Goal: Find specific page/section: Find specific page/section

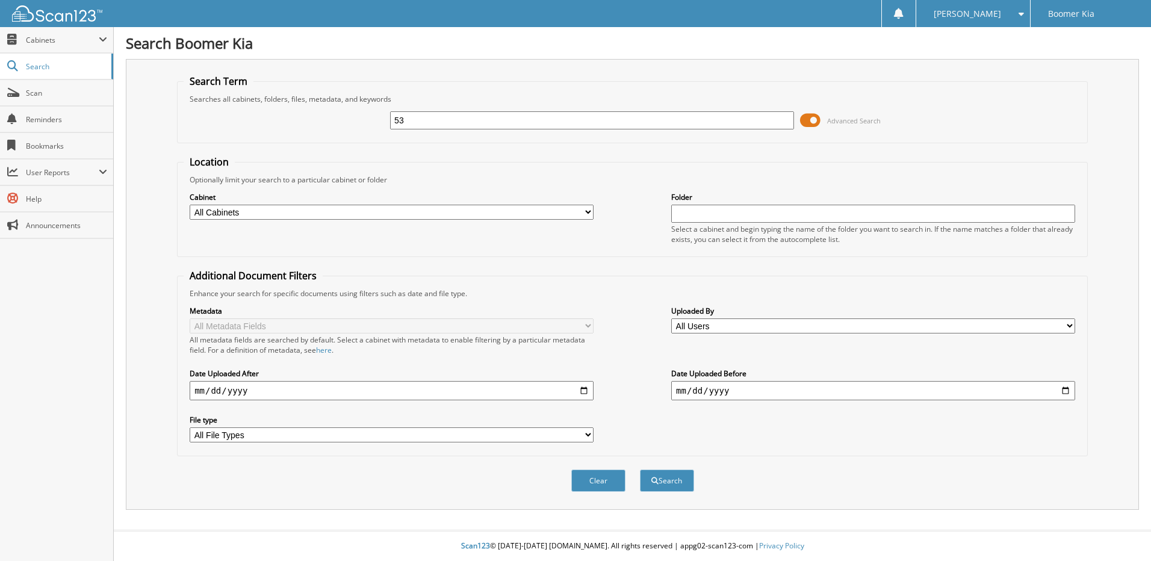
type input "5"
click at [521, 119] on input "text" at bounding box center [592, 120] width 404 height 18
paste input "50163"
type input "50163"
click at [670, 478] on button "Search" at bounding box center [667, 481] width 54 height 22
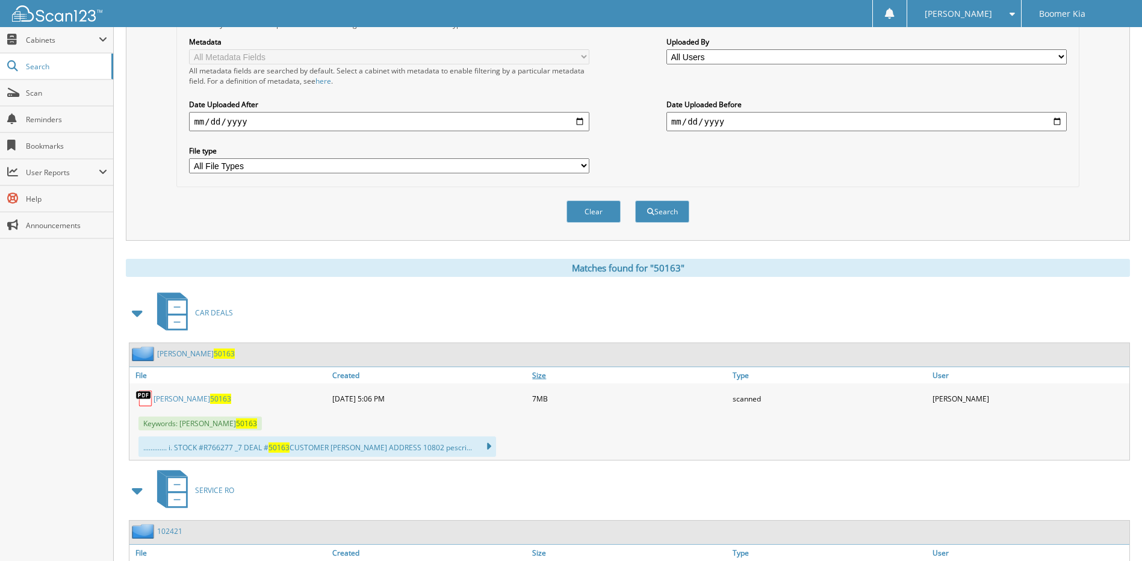
scroll to position [461, 0]
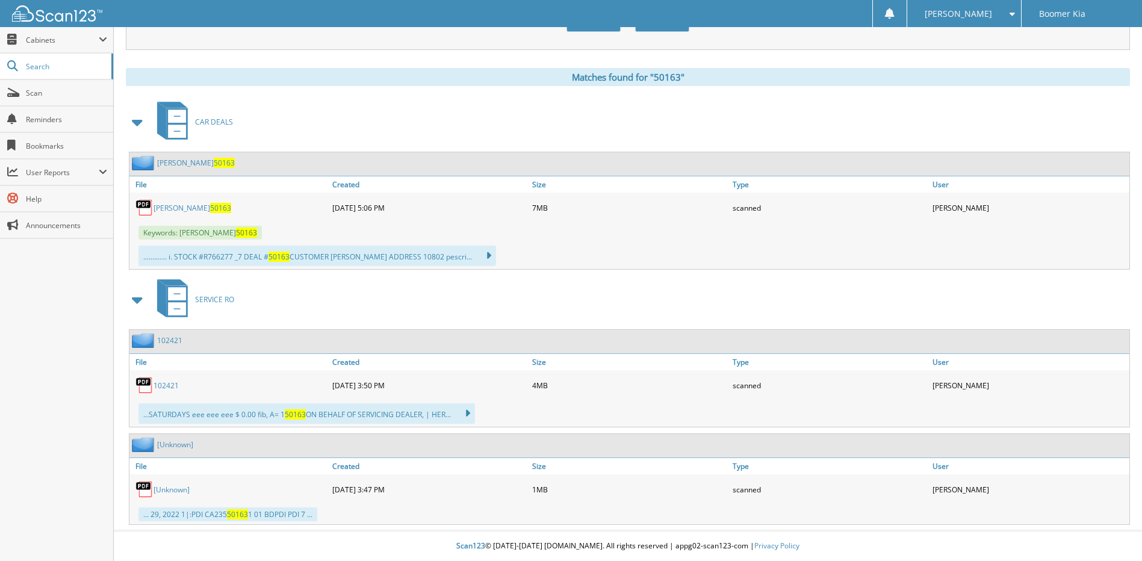
click at [187, 206] on link "THAXTON TRUIST 50163" at bounding box center [193, 208] width 78 height 10
